Goal: Task Accomplishment & Management: Use online tool/utility

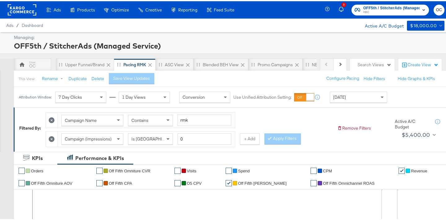
click at [335, 98] on span "Today" at bounding box center [339, 96] width 13 height 6
click at [399, 101] on div "Aug 18th 2025" at bounding box center [404, 98] width 10 height 5
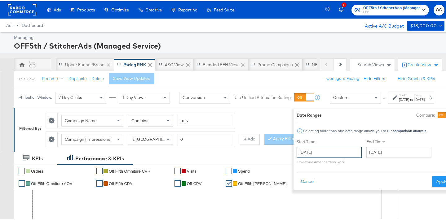
click at [325, 152] on input "August 18th 2025" at bounding box center [329, 151] width 65 height 11
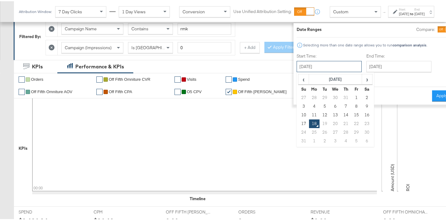
scroll to position [99, 0]
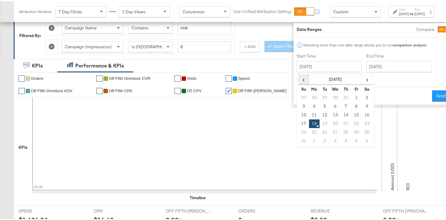
click at [299, 79] on span "‹" at bounding box center [304, 77] width 10 height 9
click at [298, 129] on td "27" at bounding box center [303, 131] width 11 height 9
type input "July 27th 2025"
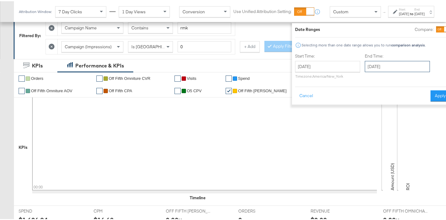
click at [366, 70] on input "August 18th 2025" at bounding box center [397, 65] width 65 height 11
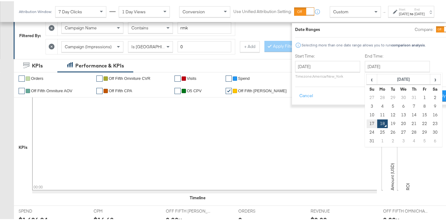
click at [367, 121] on td "17" at bounding box center [372, 122] width 11 height 9
type input "August 17th 2025"
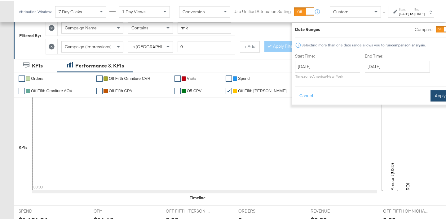
click at [430, 94] on button "Apply" at bounding box center [440, 94] width 20 height 11
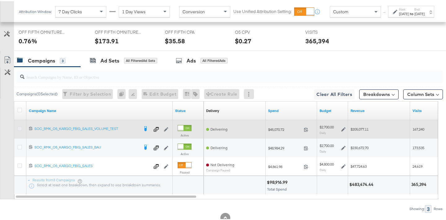
scroll to position [301, 0]
click at [21, 129] on icon at bounding box center [19, 127] width 5 height 5
click at [0, 0] on input "checkbox" at bounding box center [0, 0] width 0 height 0
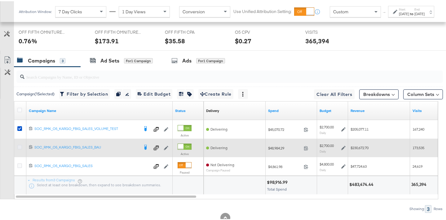
click at [19, 144] on icon at bounding box center [19, 146] width 5 height 5
click at [0, 0] on input "checkbox" at bounding box center [0, 0] width 0 height 0
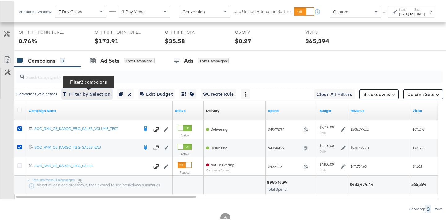
click at [80, 95] on span "Filter by Selection Filter 2 campaigns" at bounding box center [87, 93] width 47 height 8
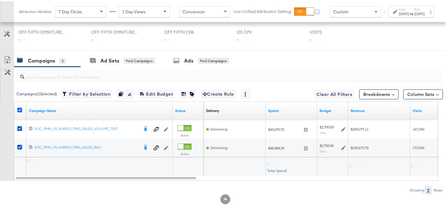
click at [18, 109] on icon at bounding box center [19, 109] width 5 height 5
click at [0, 0] on input "checkbox" at bounding box center [0, 0] width 0 height 0
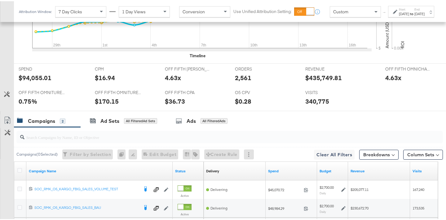
scroll to position [287, 0]
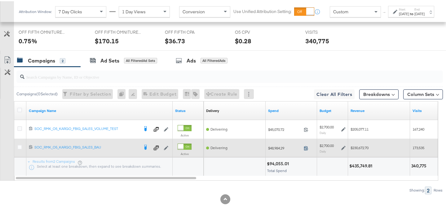
click at [305, 146] on icon at bounding box center [306, 147] width 5 height 5
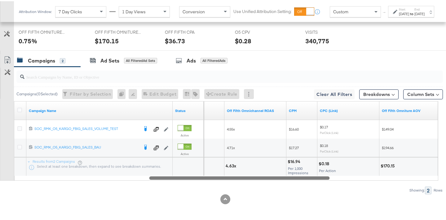
drag, startPoint x: 167, startPoint y: 177, endPoint x: 302, endPoint y: 179, distance: 135.1
click at [302, 179] on div at bounding box center [239, 176] width 180 height 5
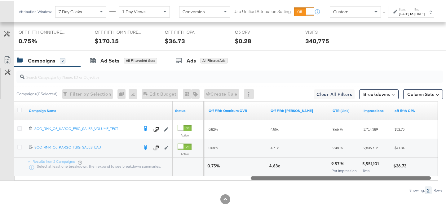
drag, startPoint x: 304, startPoint y: 176, endPoint x: 405, endPoint y: 174, distance: 101.0
click at [405, 174] on div "Campaign Name Status Off Fifth Omniture AOV Off Fifth Omniture CVR Off Fifth LC…" at bounding box center [226, 140] width 424 height 80
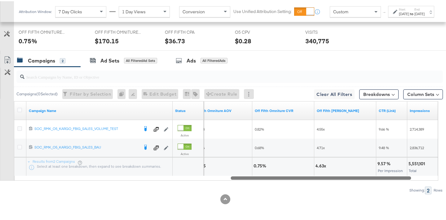
drag, startPoint x: 338, startPoint y: 177, endPoint x: 318, endPoint y: 178, distance: 19.9
click at [318, 178] on div at bounding box center [321, 176] width 180 height 5
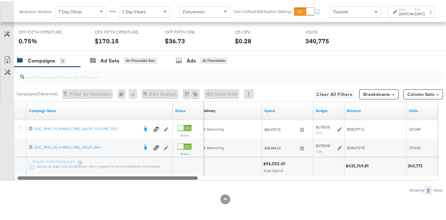
drag, startPoint x: 255, startPoint y: 175, endPoint x: -6, endPoint y: 169, distance: 261.0
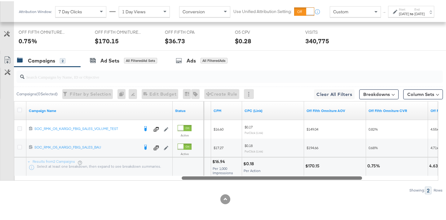
drag, startPoint x: 175, startPoint y: 178, endPoint x: 339, endPoint y: 188, distance: 164.9
click at [339, 188] on div "Campaigns ( 0 Selected) Filter by Selection Filter 0 campaigns 0 Rename 0 campa…" at bounding box center [221, 129] width 443 height 127
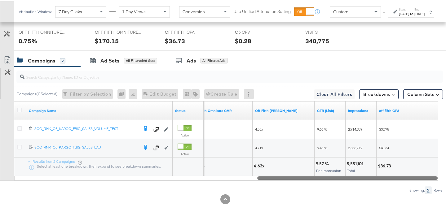
drag, startPoint x: 323, startPoint y: 176, endPoint x: 396, endPoint y: 174, distance: 72.9
click at [414, 178] on div at bounding box center [347, 176] width 180 height 5
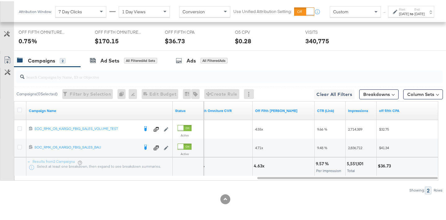
click at [359, 174] on div "5,551,101 Total" at bounding box center [361, 165] width 31 height 19
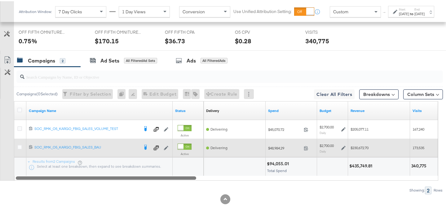
drag, startPoint x: 359, startPoint y: 176, endPoint x: 53, endPoint y: 154, distance: 307.0
click at [53, 154] on div "Campaign Name Status Delivery Sorting Unavailable Spend Budget Revenue Visits 1…" at bounding box center [226, 140] width 424 height 80
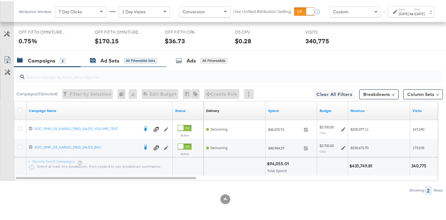
scroll to position [0, 0]
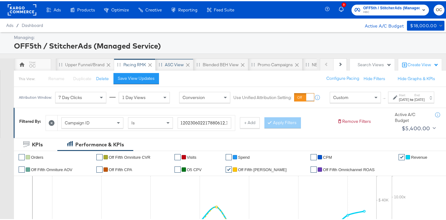
click at [168, 66] on div "ASC View" at bounding box center [174, 64] width 19 height 6
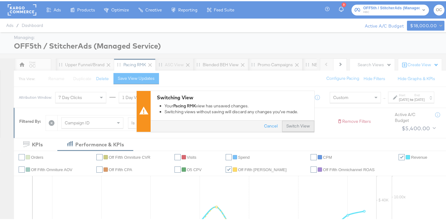
click at [294, 120] on button "Switch View" at bounding box center [298, 125] width 32 height 11
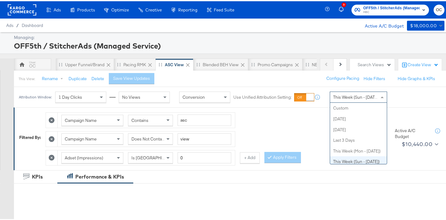
click at [349, 98] on span "This Week (Sun - Today)" at bounding box center [356, 96] width 46 height 6
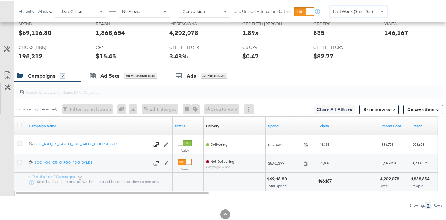
scroll to position [314, 0]
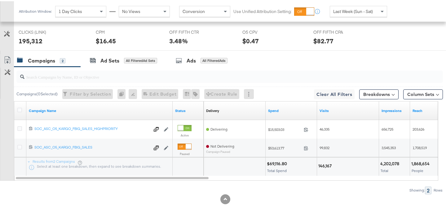
drag, startPoint x: 177, startPoint y: 180, endPoint x: 205, endPoint y: 180, distance: 27.3
click at [205, 180] on div "Campaigns ( 0 Selected) Filter by Selection Filter 0 campaigns 0 Rename 0 campa…" at bounding box center [221, 129] width 443 height 127
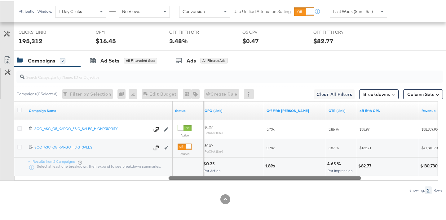
drag, startPoint x: 198, startPoint y: 178, endPoint x: 351, endPoint y: 178, distance: 152.8
click at [351, 178] on div at bounding box center [265, 176] width 193 height 5
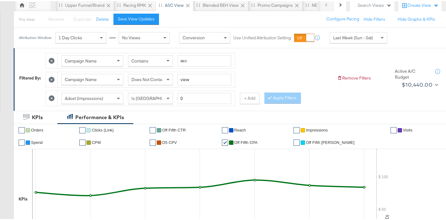
scroll to position [47, 0]
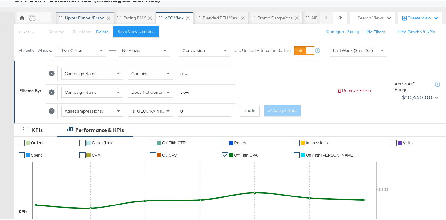
click at [86, 19] on div "Upper Funnel/Brand" at bounding box center [85, 17] width 58 height 12
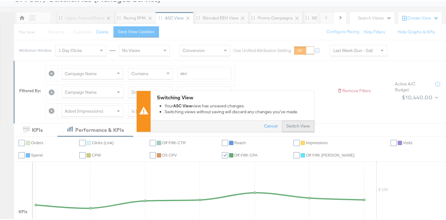
click at [289, 124] on button "Switch View" at bounding box center [298, 125] width 32 height 11
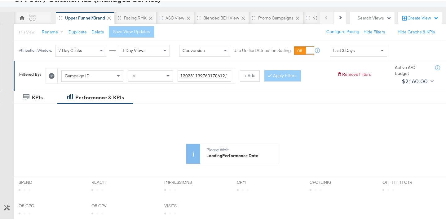
click at [352, 52] on div "Last 3 Days" at bounding box center [358, 49] width 57 height 11
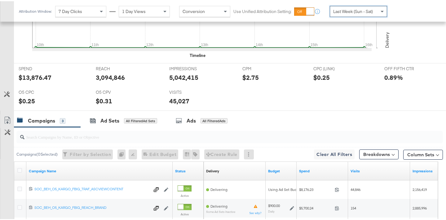
scroll to position [281, 0]
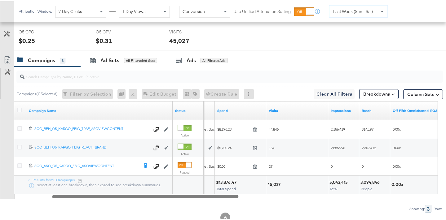
drag, startPoint x: 163, startPoint y: 197, endPoint x: 119, endPoint y: 193, distance: 44.6
click at [119, 193] on div "Campaign Name Status Budget Spend Visits Impressions Reach Off Fifth Omnichanne…" at bounding box center [226, 149] width 424 height 98
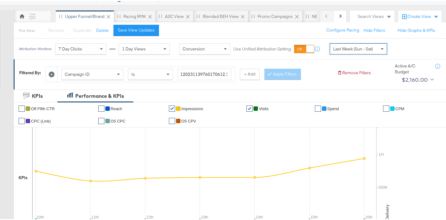
scroll to position [0, 0]
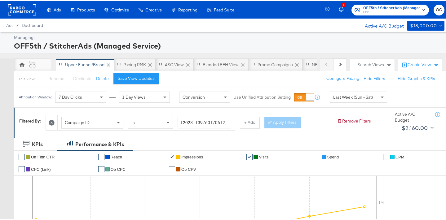
click at [259, 124] on div "Campaign ID Is 120231139760170612,120219645267240612,120212522690200612 + Add A…" at bounding box center [189, 120] width 287 height 19
click at [253, 126] on button "+ Add" at bounding box center [250, 121] width 20 height 11
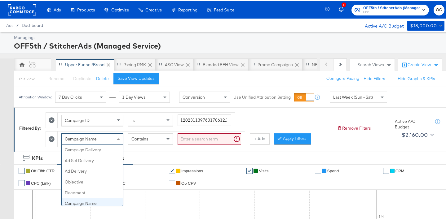
click at [107, 138] on div "Campaign Name" at bounding box center [92, 138] width 61 height 11
type input "de"
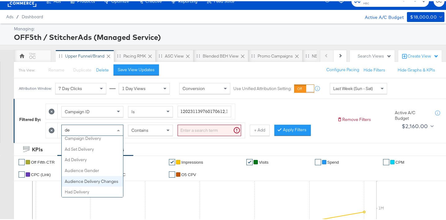
scroll to position [9, 0]
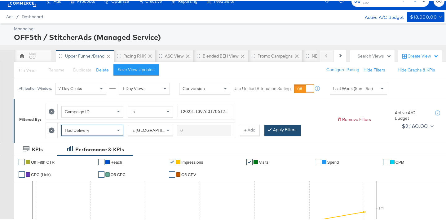
click at [290, 131] on button "Apply Filters" at bounding box center [282, 129] width 37 height 11
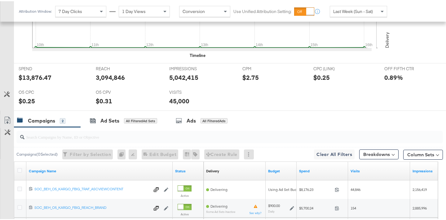
scroll to position [295, 0]
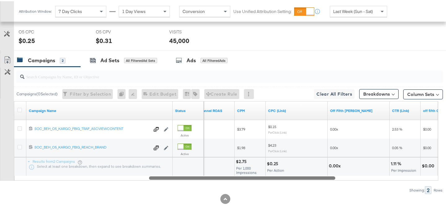
drag, startPoint x: 192, startPoint y: 177, endPoint x: 326, endPoint y: 181, distance: 134.6
click at [326, 181] on div "Campaigns ( 0 Selected) Filter by Selection Filter 0 campaigns 0 Rename 0 campa…" at bounding box center [221, 129] width 443 height 127
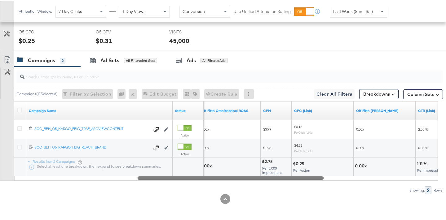
drag, startPoint x: 249, startPoint y: 178, endPoint x: 214, endPoint y: 178, distance: 34.1
click at [216, 176] on div at bounding box center [230, 176] width 186 height 5
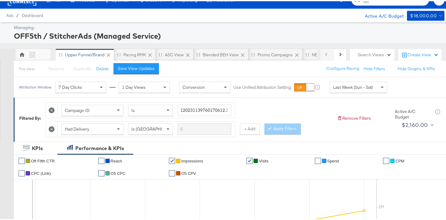
scroll to position [0, 0]
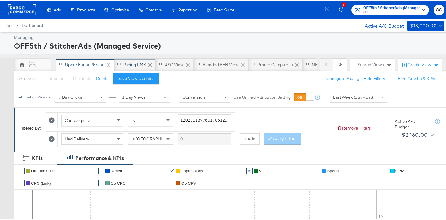
click at [130, 63] on div "Pacing RMK" at bounding box center [134, 64] width 23 height 6
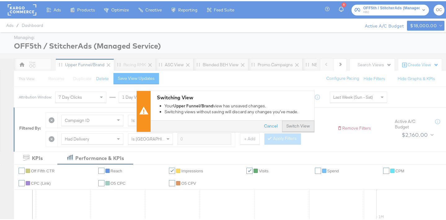
click at [292, 126] on button "Switch View" at bounding box center [298, 125] width 32 height 11
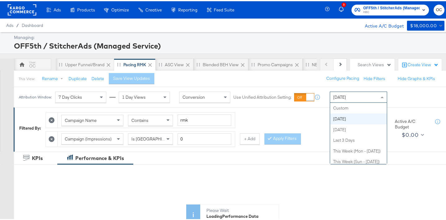
click at [348, 92] on div "Today" at bounding box center [358, 96] width 57 height 11
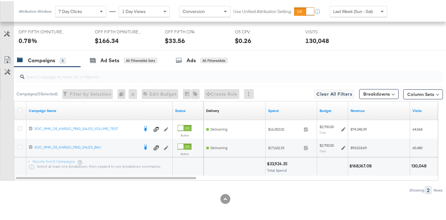
scroll to position [295, 0]
drag, startPoint x: 183, startPoint y: 180, endPoint x: 191, endPoint y: 180, distance: 8.1
click at [191, 180] on div "Campaigns ( 0 Selected) Filter by Selection Filter 0 campaigns 0 Rename 0 campa…" at bounding box center [221, 129] width 443 height 127
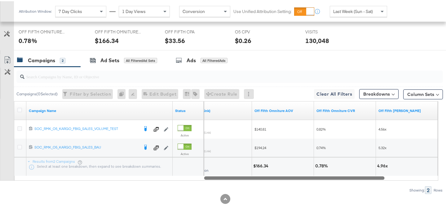
drag, startPoint x: 190, startPoint y: 178, endPoint x: 378, endPoint y: 167, distance: 188.4
click at [378, 167] on div "Campaign Name Status CPC (Link) Off Fifth Omniture AOV Off Fifth Omniture CVR O…" at bounding box center [226, 140] width 424 height 80
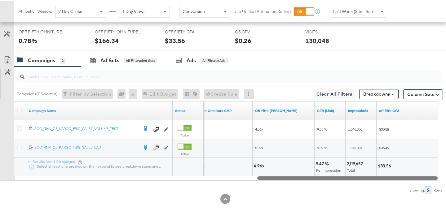
drag, startPoint x: 265, startPoint y: 176, endPoint x: 414, endPoint y: 174, distance: 148.4
click at [414, 174] on div at bounding box center [347, 176] width 180 height 5
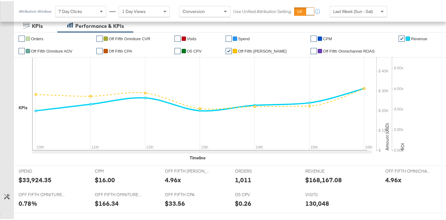
scroll to position [0, 0]
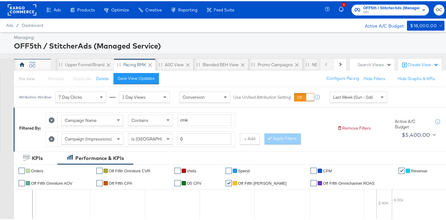
click at [32, 64] on div "OC" at bounding box center [32, 65] width 7 height 6
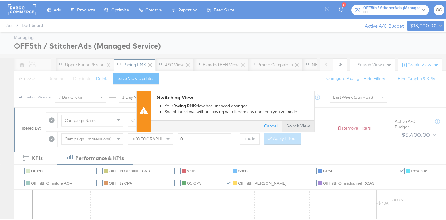
click at [299, 126] on button "Switch View" at bounding box center [298, 125] width 32 height 11
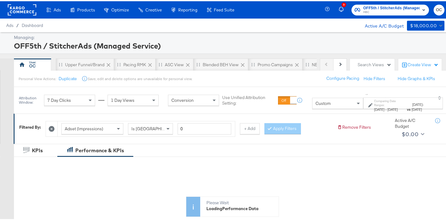
click at [312, 104] on div "Custom" at bounding box center [337, 102] width 51 height 11
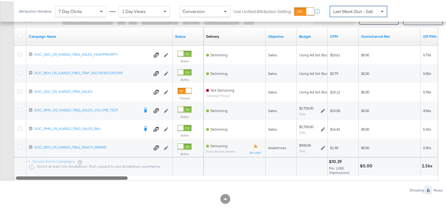
scroll to position [356, 0]
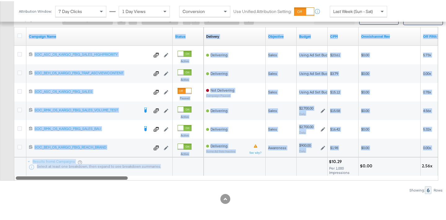
drag, startPoint x: 107, startPoint y: 174, endPoint x: 141, endPoint y: 176, distance: 34.4
click at [142, 176] on div "Campaign Name Status Delivery Sorting Unavailable Objective Budget CPM Omnichan…" at bounding box center [226, 103] width 424 height 154
click at [136, 180] on div "Campaigns ( 0 Selected) Filter by Selection Filter 0 campaigns 0 Rename 0 campa…" at bounding box center [221, 92] width 443 height 202
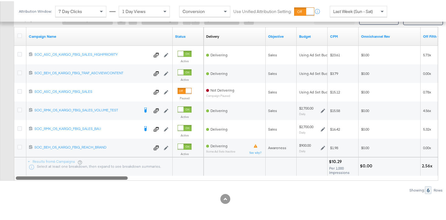
scroll to position [363, 0]
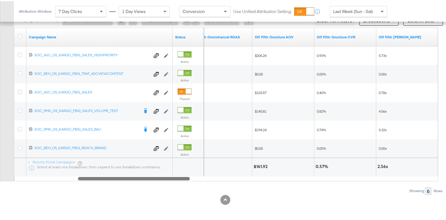
drag, startPoint x: 122, startPoint y: 176, endPoint x: 183, endPoint y: 177, distance: 60.4
click at [183, 177] on div at bounding box center [134, 177] width 112 height 5
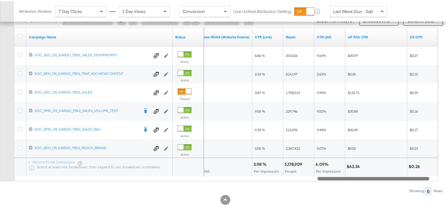
drag, startPoint x: 175, startPoint y: 177, endPoint x: 428, endPoint y: 163, distance: 252.6
click at [428, 163] on div "Campaign Name Status Purchases ROAS (Website Events) CTR (Link) Reach CTR (All)…" at bounding box center [226, 103] width 424 height 154
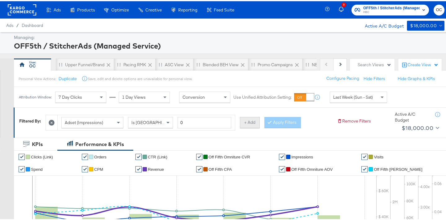
click at [250, 123] on button "+ Add" at bounding box center [250, 121] width 20 height 11
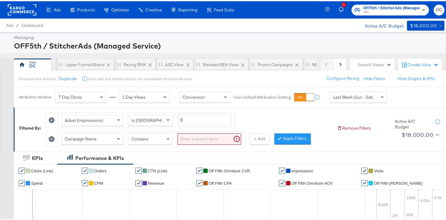
click at [146, 139] on span "Contains" at bounding box center [139, 138] width 17 height 6
click at [200, 139] on input "search" at bounding box center [210, 137] width 64 height 11
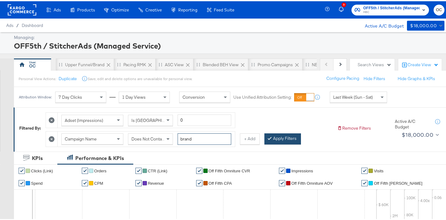
type input "brand"
click at [276, 136] on button "Apply Filters" at bounding box center [282, 137] width 37 height 11
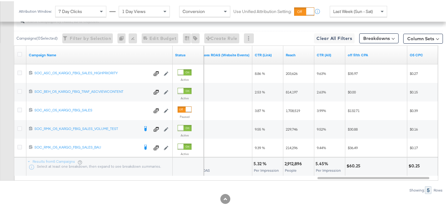
scroll to position [351, 0]
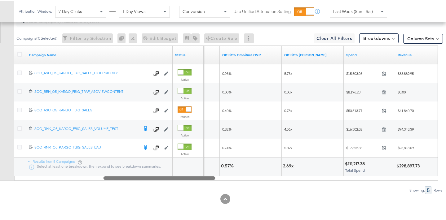
drag, startPoint x: 377, startPoint y: 176, endPoint x: 163, endPoint y: 182, distance: 213.9
click at [163, 182] on div "Campaigns ( 0 Selected) Filter by Selection Filter 0 campaigns 0 Rename 0 campa…" at bounding box center [221, 101] width 443 height 183
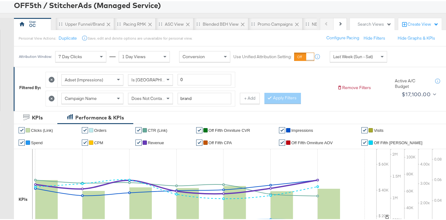
click at [53, 99] on icon at bounding box center [52, 98] width 6 height 6
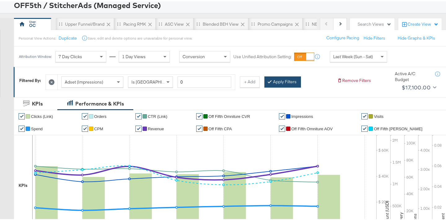
click at [269, 81] on div at bounding box center [271, 81] width 4 height 6
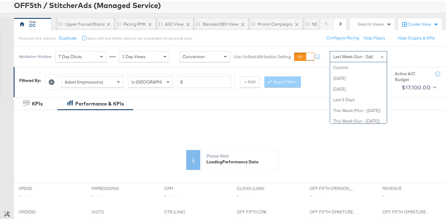
click at [356, 58] on div "Last Week (Sun - Sat)" at bounding box center [358, 55] width 57 height 11
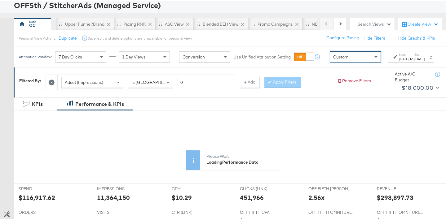
click at [399, 60] on div "Aug 18th 2025" at bounding box center [404, 57] width 10 height 5
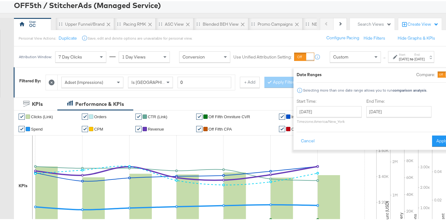
click at [446, 76] on div at bounding box center [449, 74] width 6 height 6
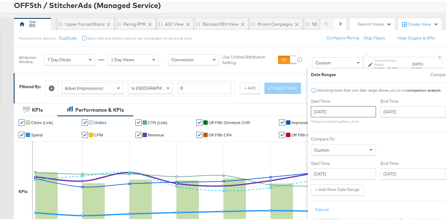
click at [325, 108] on input "August 18th 2025" at bounding box center [343, 110] width 65 height 11
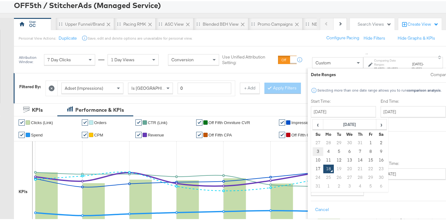
click at [312, 149] on td "3" at bounding box center [317, 150] width 11 height 9
type input "August 3rd 2025"
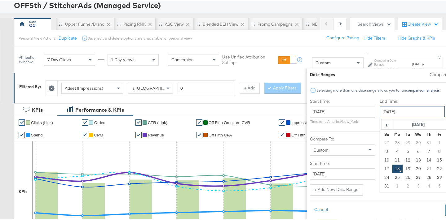
click at [380, 114] on input "August 18th 2025" at bounding box center [412, 110] width 65 height 11
click at [445, 147] on td "9" at bounding box center [450, 150] width 11 height 9
type input "August 9th 2025"
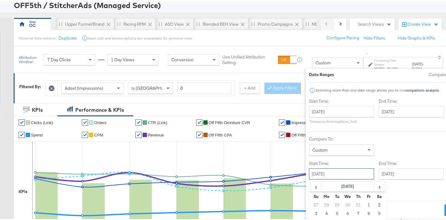
click at [319, 173] on input "August 18th 2025" at bounding box center [341, 172] width 65 height 11
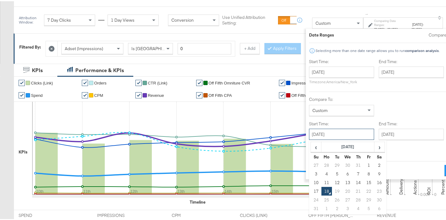
scroll to position [89, 0]
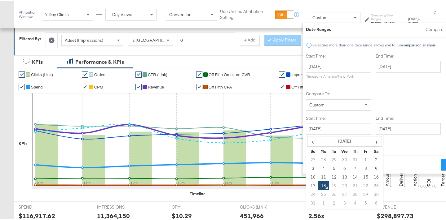
drag, startPoint x: 288, startPoint y: 175, endPoint x: 291, endPoint y: 174, distance: 3.9
click at [307, 175] on td "10" at bounding box center [312, 176] width 11 height 9
type input "August 10th 2025"
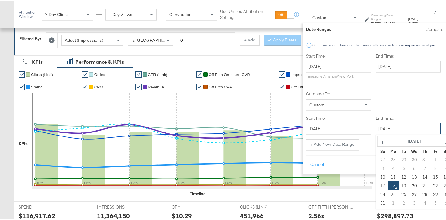
click at [377, 132] on input "August 18th 2025" at bounding box center [408, 127] width 65 height 11
click at [441, 177] on td "16" at bounding box center [446, 176] width 11 height 9
type input "August 16th 2025"
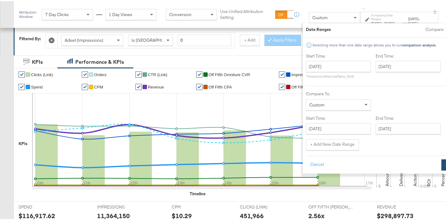
click at [441, 165] on button "Apply" at bounding box center [451, 163] width 20 height 11
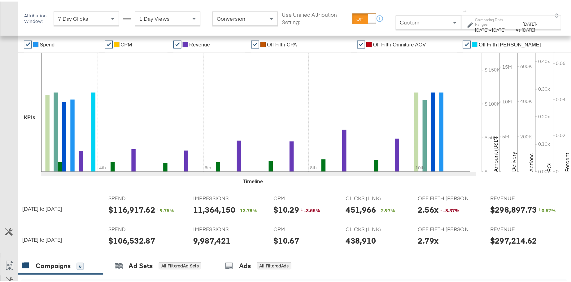
scroll to position [135, 0]
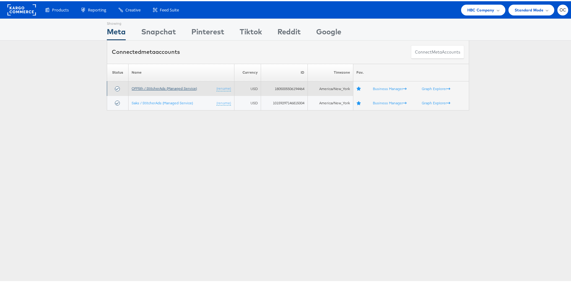
click at [161, 87] on link "OFF5th / StitcherAds (Managed Service)" at bounding box center [164, 87] width 65 height 5
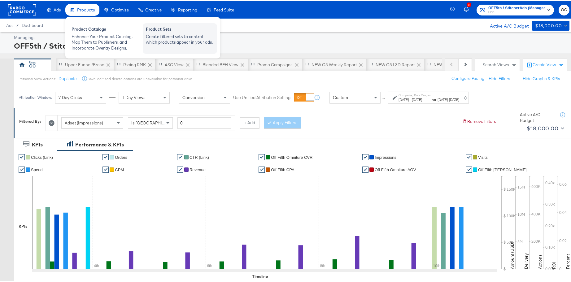
click at [171, 36] on div "Create filtered sets to control which products appear in your ads." at bounding box center [180, 38] width 68 height 11
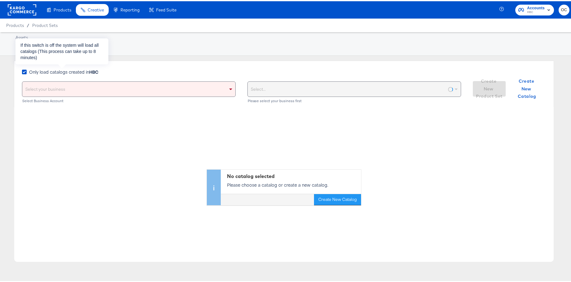
click at [89, 68] on span "Only load catalogs created in HBC" at bounding box center [63, 71] width 69 height 6
click at [0, 0] on input "Only load catalogs created in HBC" at bounding box center [0, 0] width 0 height 0
click at [104, 85] on div "Select your business" at bounding box center [128, 88] width 213 height 15
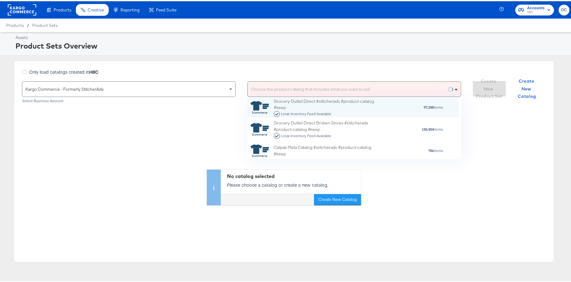
click at [303, 84] on div "Choose the product catalog that includes what you want to sell" at bounding box center [354, 88] width 213 height 15
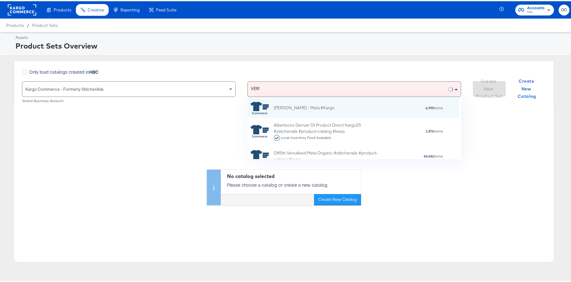
scroll to position [38, 207]
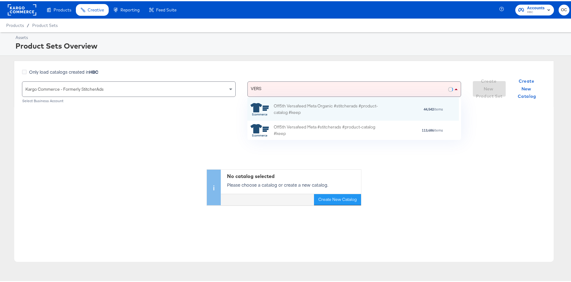
type input "VERSA"
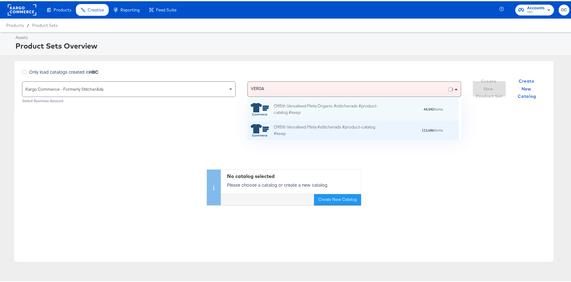
click at [296, 124] on div "Off5th Versafeed Meta #stitcherads #product-catalog #keep" at bounding box center [328, 129] width 108 height 13
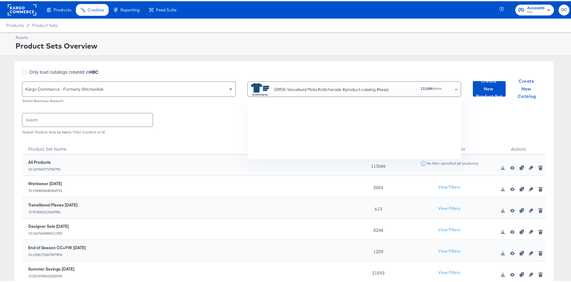
scroll to position [602, 0]
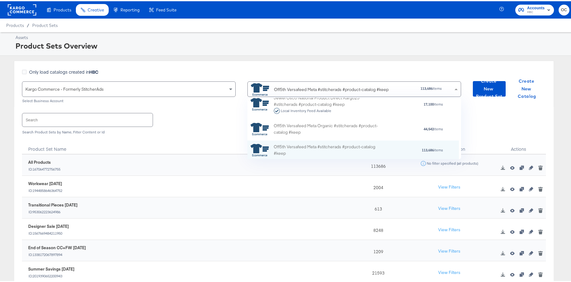
drag, startPoint x: 116, startPoint y: 117, endPoint x: 108, endPoint y: 119, distance: 7.8
click at [115, 118] on input "text" at bounding box center [87, 118] width 130 height 13
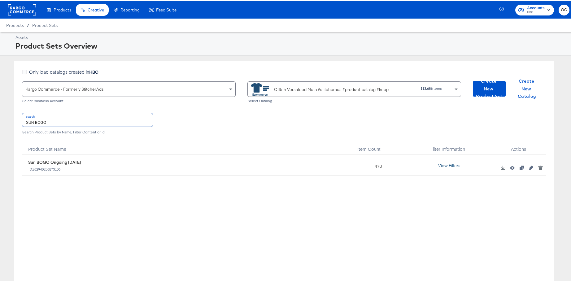
type input "SUN BOGO"
click at [448, 165] on button "View Filters" at bounding box center [449, 164] width 31 height 11
